Goal: Communication & Community: Participate in discussion

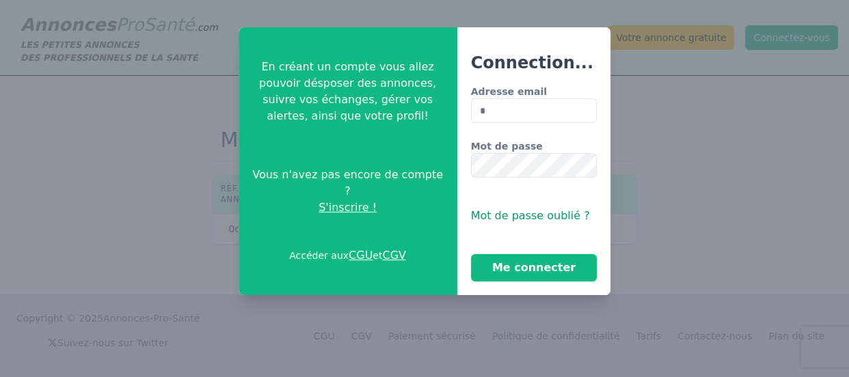
type input "**********"
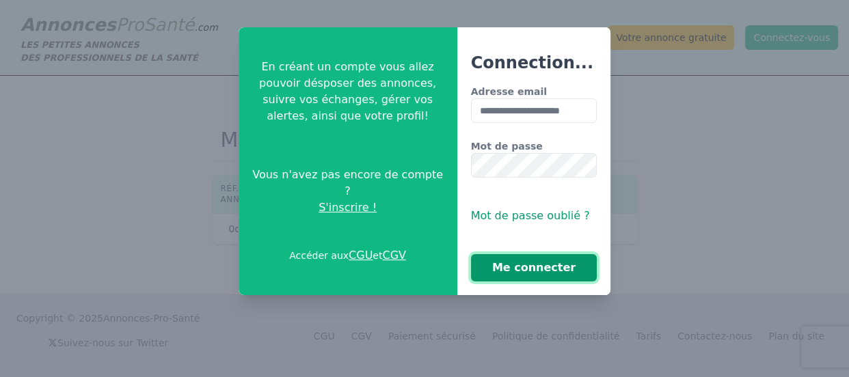
click at [504, 265] on button "Me connecter" at bounding box center [534, 267] width 127 height 27
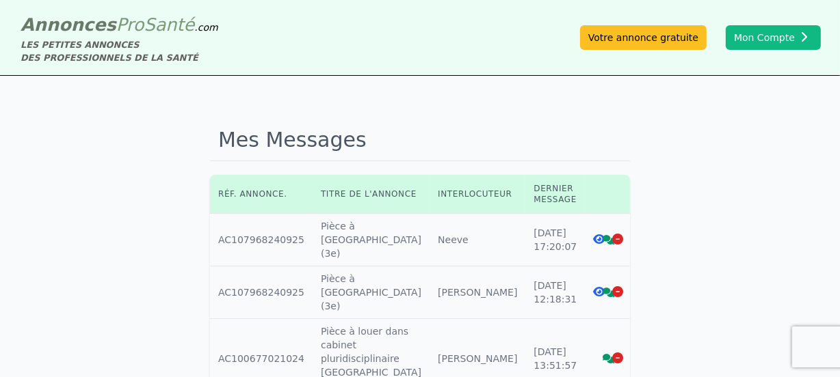
click at [602, 235] on icon at bounding box center [608, 240] width 12 height 10
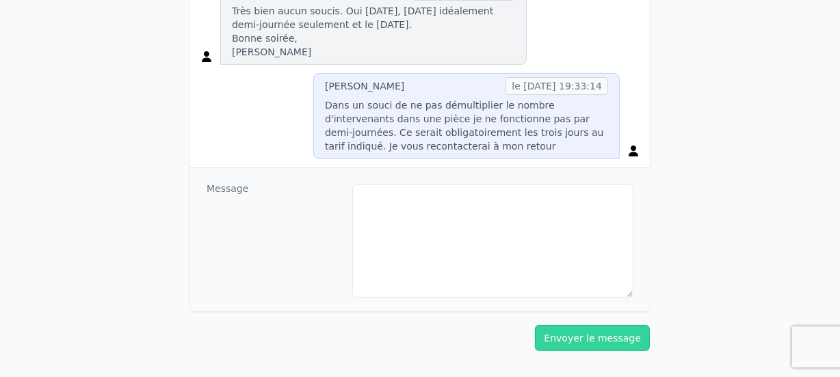
scroll to position [588, 0]
